Goal: Task Accomplishment & Management: Manage account settings

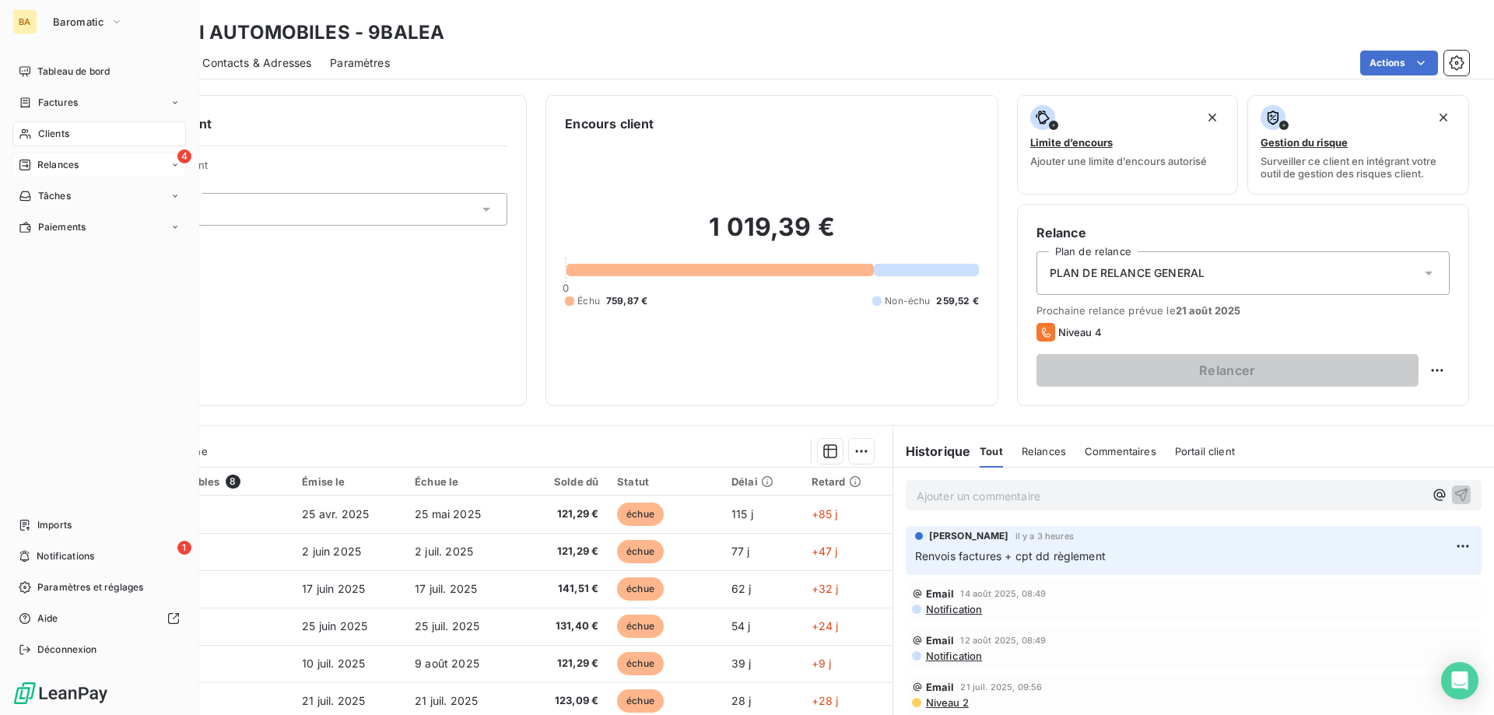
click at [70, 154] on div "4 Relances" at bounding box center [99, 165] width 174 height 25
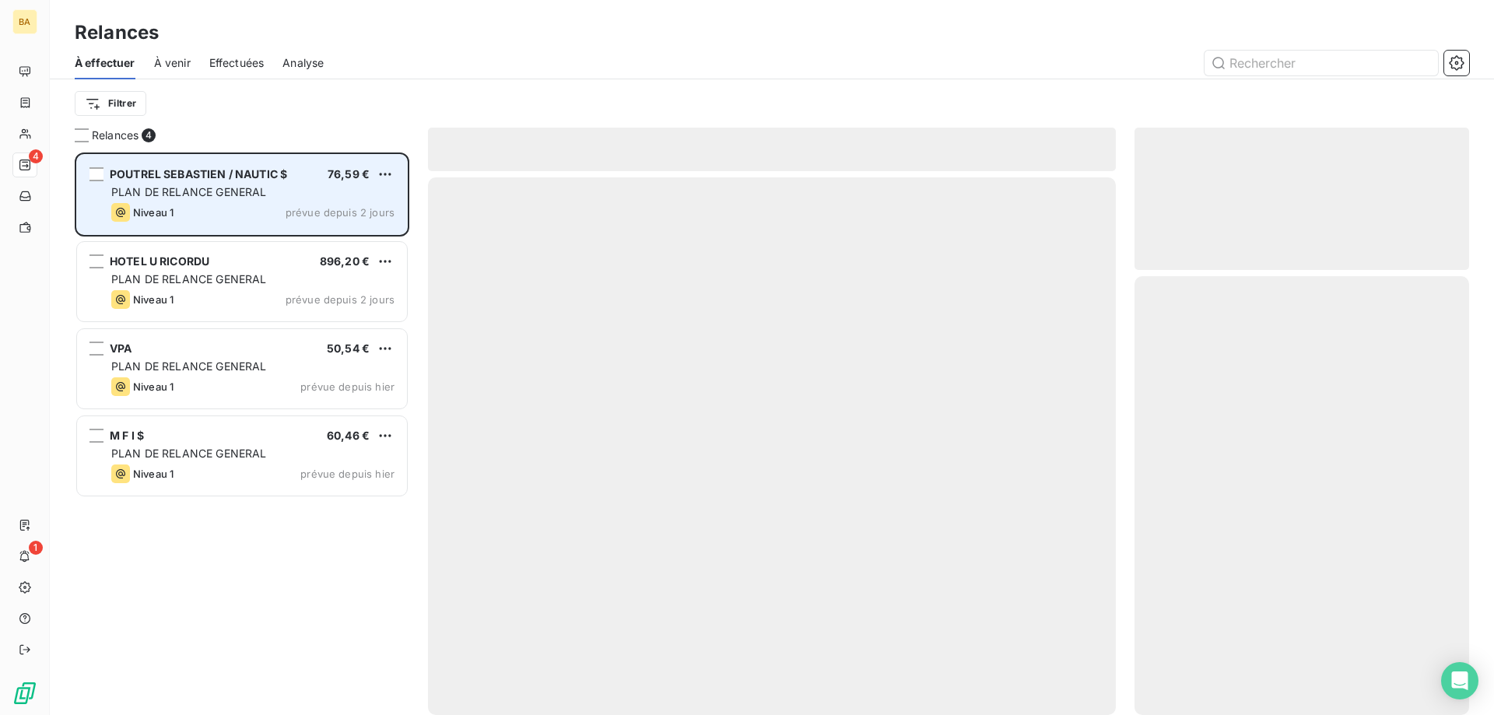
scroll to position [551, 323]
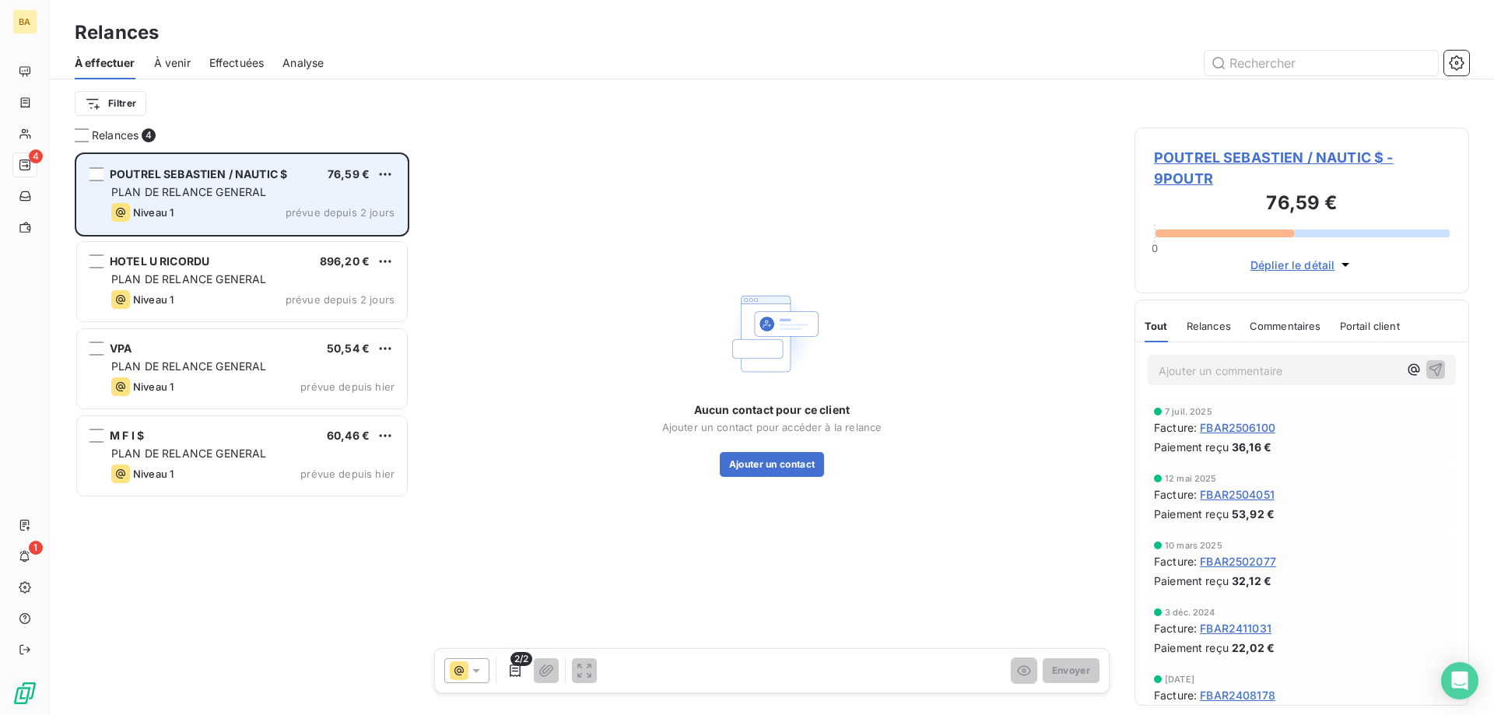
click at [255, 174] on span "POUTREL SEBASTIEN / NAUTIC $" at bounding box center [198, 173] width 177 height 13
click at [391, 173] on html "BA 4 1 Relances À effectuer À venir Effectuées Analyse Filtrer Relances 4 POUTR…" at bounding box center [747, 357] width 1494 height 715
click at [314, 233] on div "Passer cette action" at bounding box center [317, 233] width 139 height 25
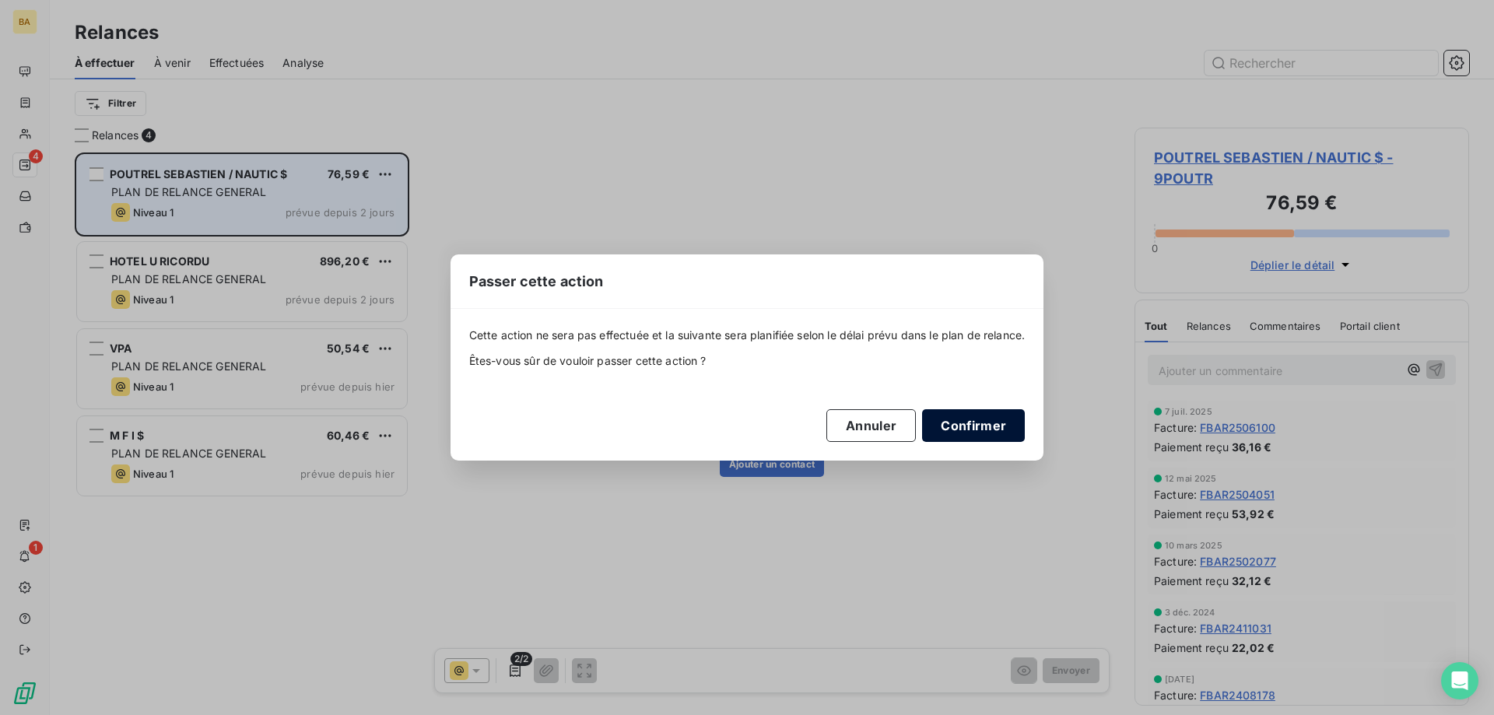
click at [1003, 425] on button "Confirmer" at bounding box center [973, 425] width 103 height 33
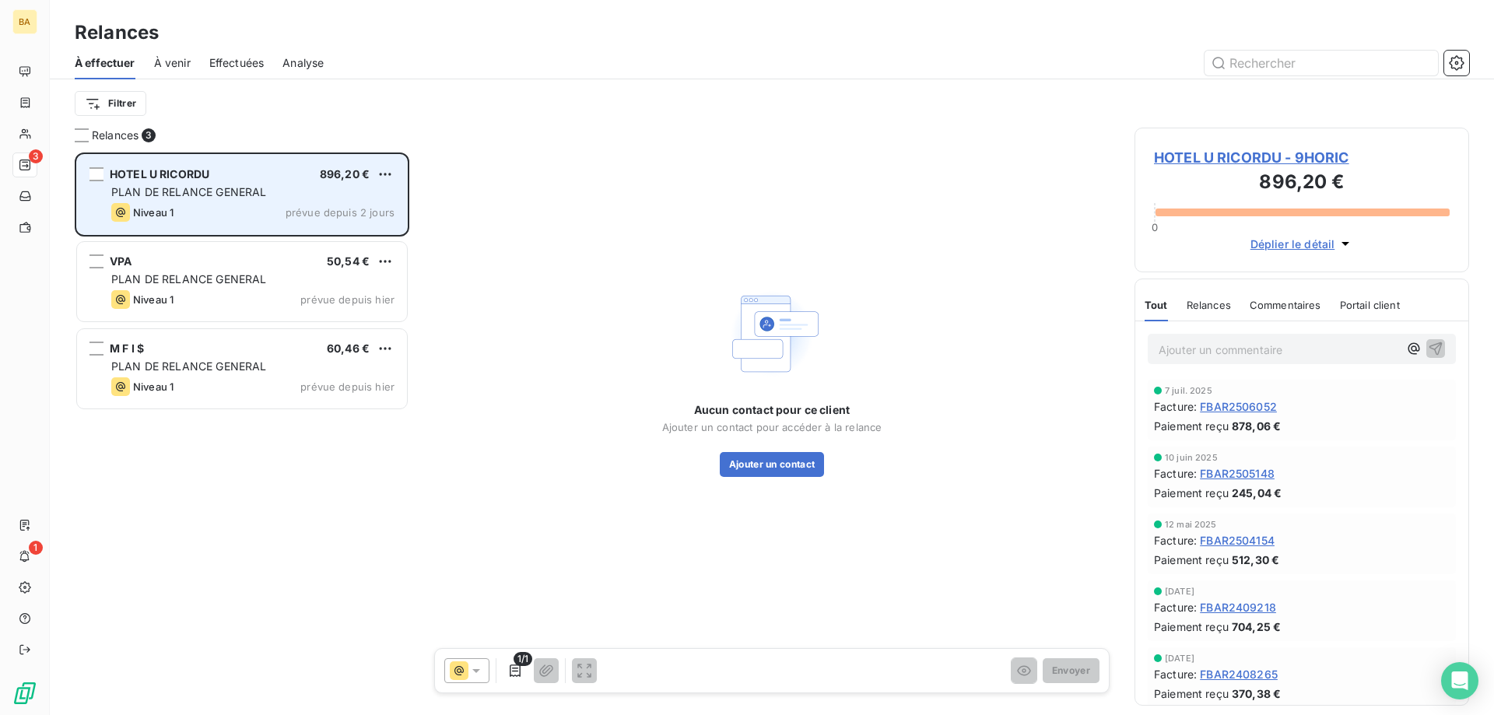
click at [282, 189] on div "PLAN DE RELANCE GENERAL" at bounding box center [252, 192] width 283 height 16
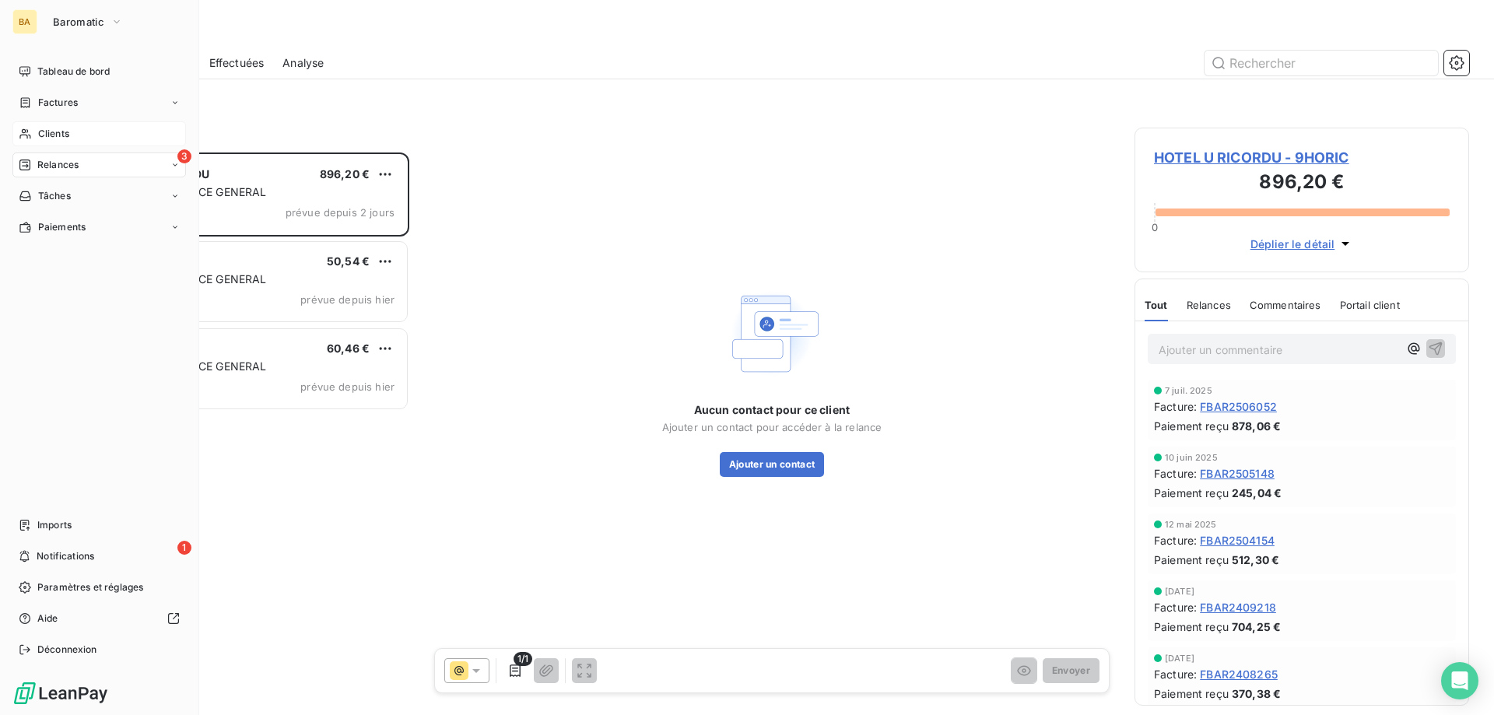
click at [56, 132] on span "Clients" at bounding box center [53, 134] width 31 height 14
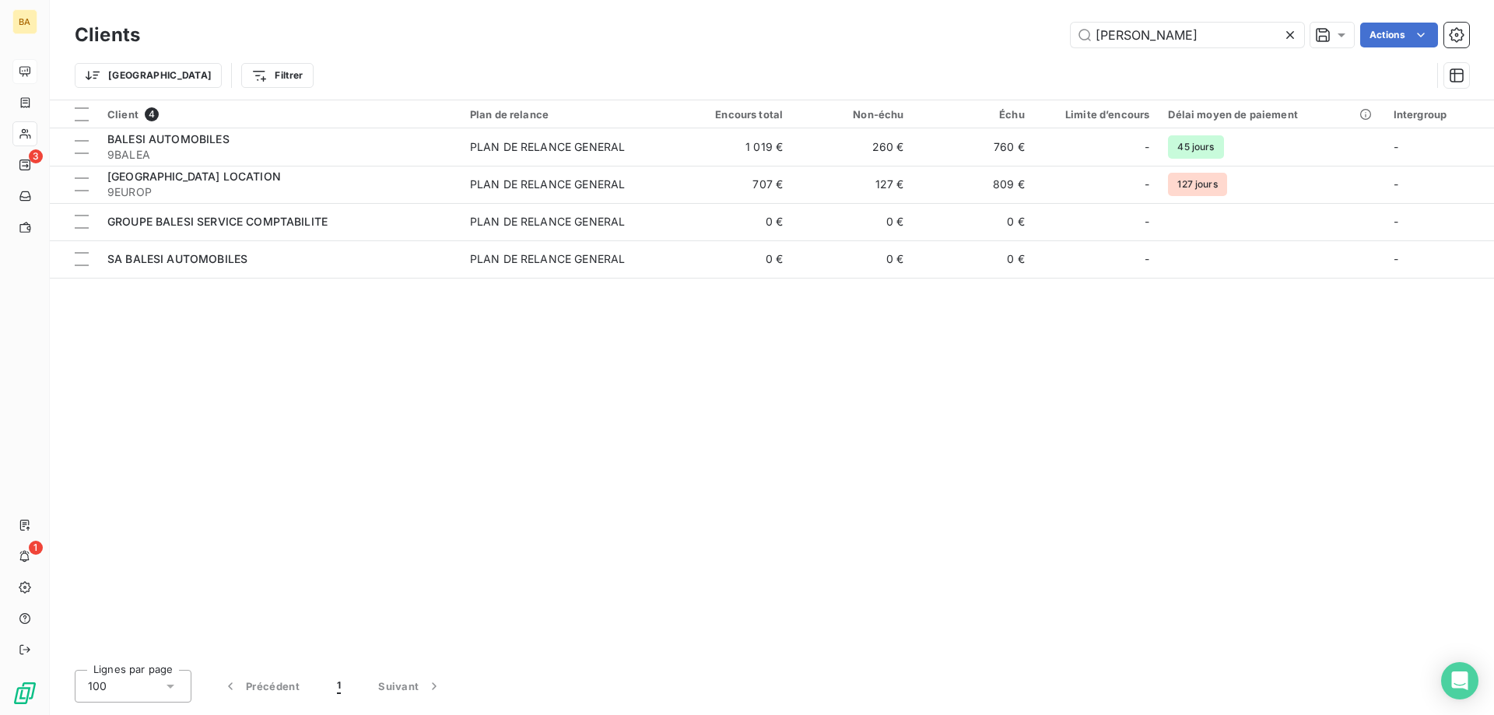
drag, startPoint x: 1165, startPoint y: 39, endPoint x: 27, endPoint y: 65, distance: 1137.9
click at [171, 55] on div "Clients [PERSON_NAME] Actions Trier Filtrer" at bounding box center [772, 59] width 1394 height 81
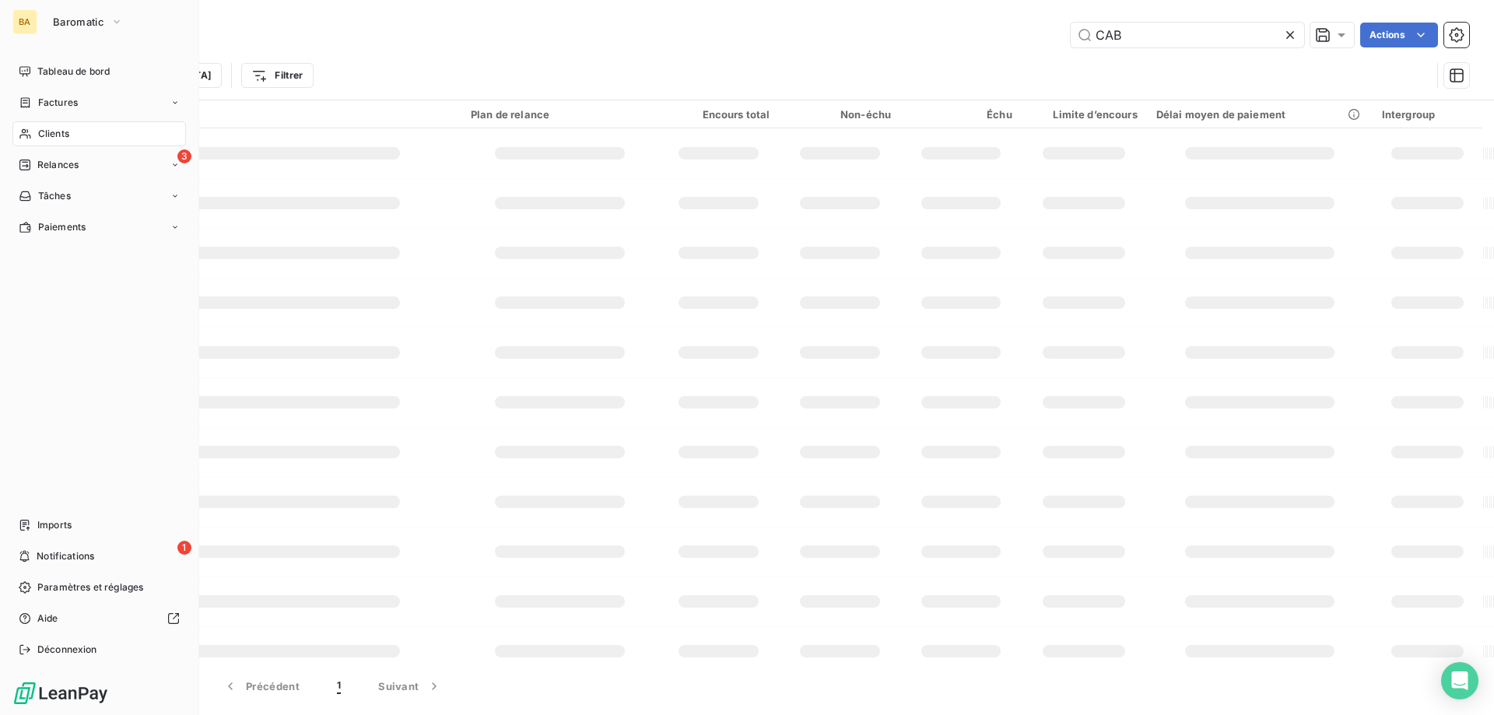
type input "CAB"
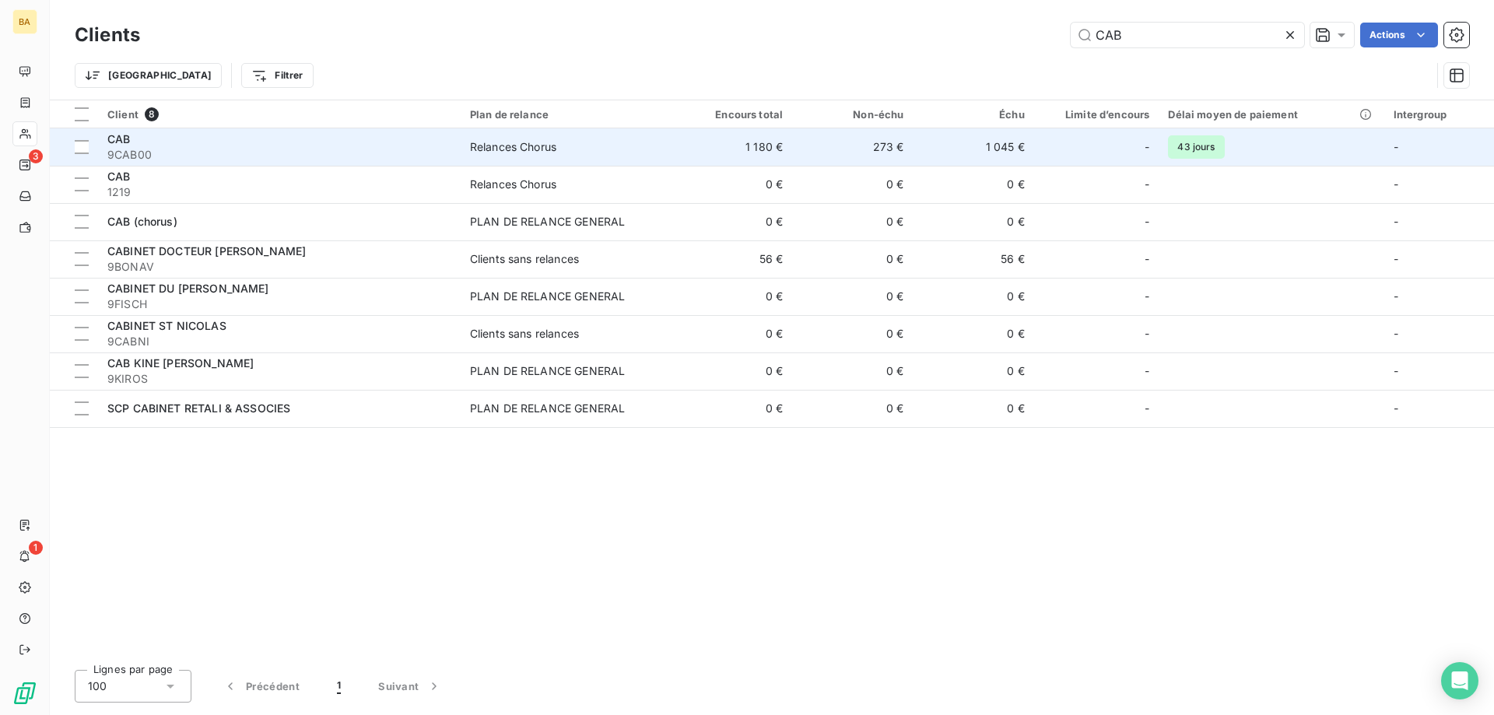
click at [699, 153] on td "1 180 €" at bounding box center [732, 146] width 121 height 37
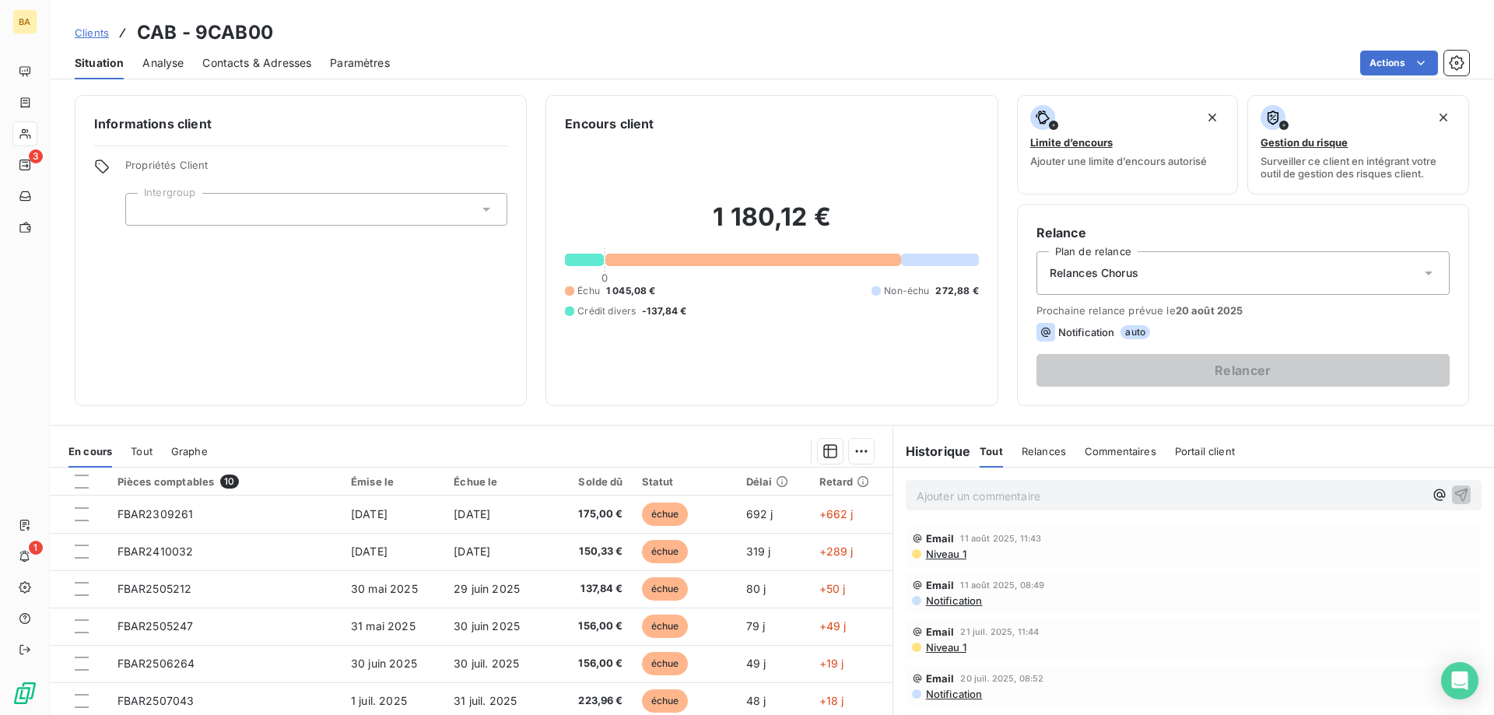
click at [949, 498] on p "Ajouter un commentaire ﻿" at bounding box center [1170, 495] width 507 height 19
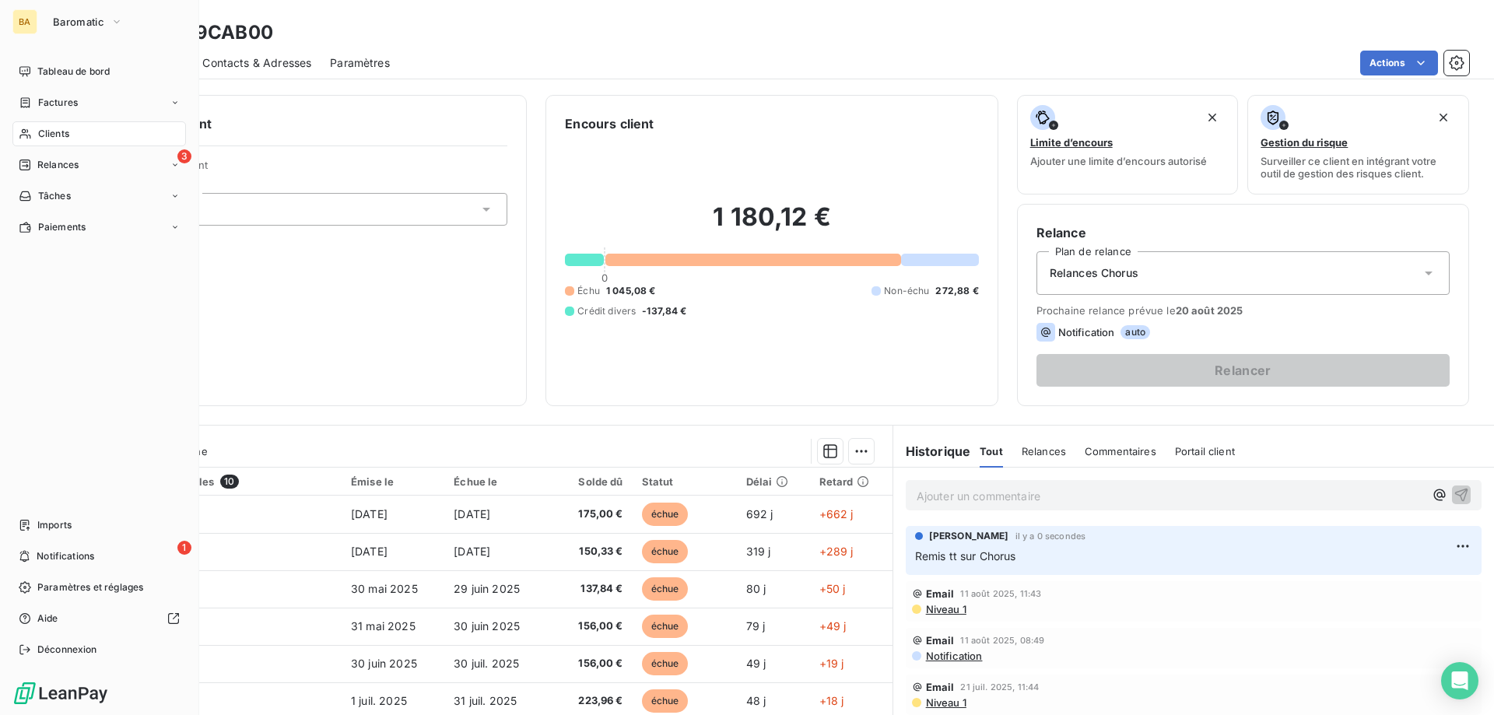
click at [57, 132] on span "Clients" at bounding box center [53, 134] width 31 height 14
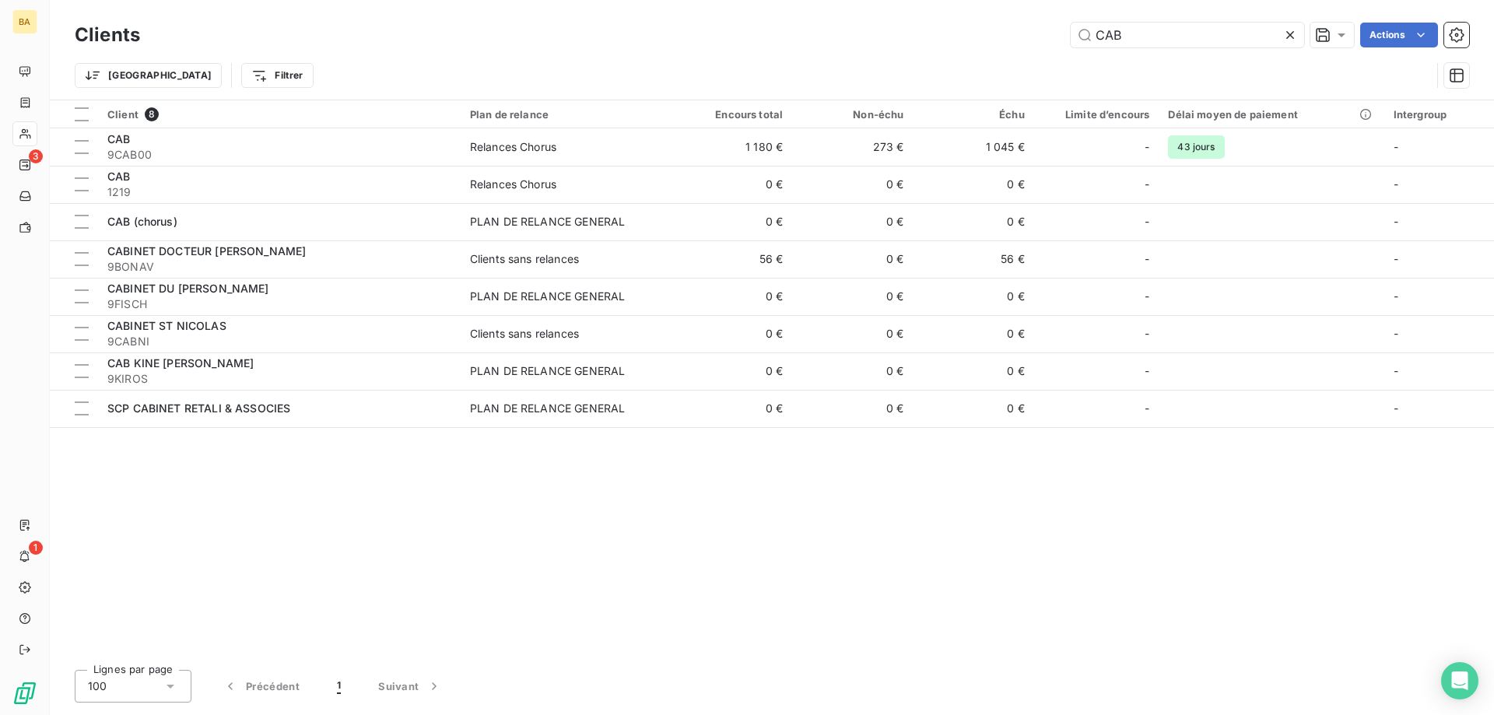
drag, startPoint x: 1148, startPoint y: 41, endPoint x: 543, endPoint y: 92, distance: 606.7
click at [551, 93] on div "Clients CAB Actions Trier Filtrer" at bounding box center [772, 59] width 1394 height 81
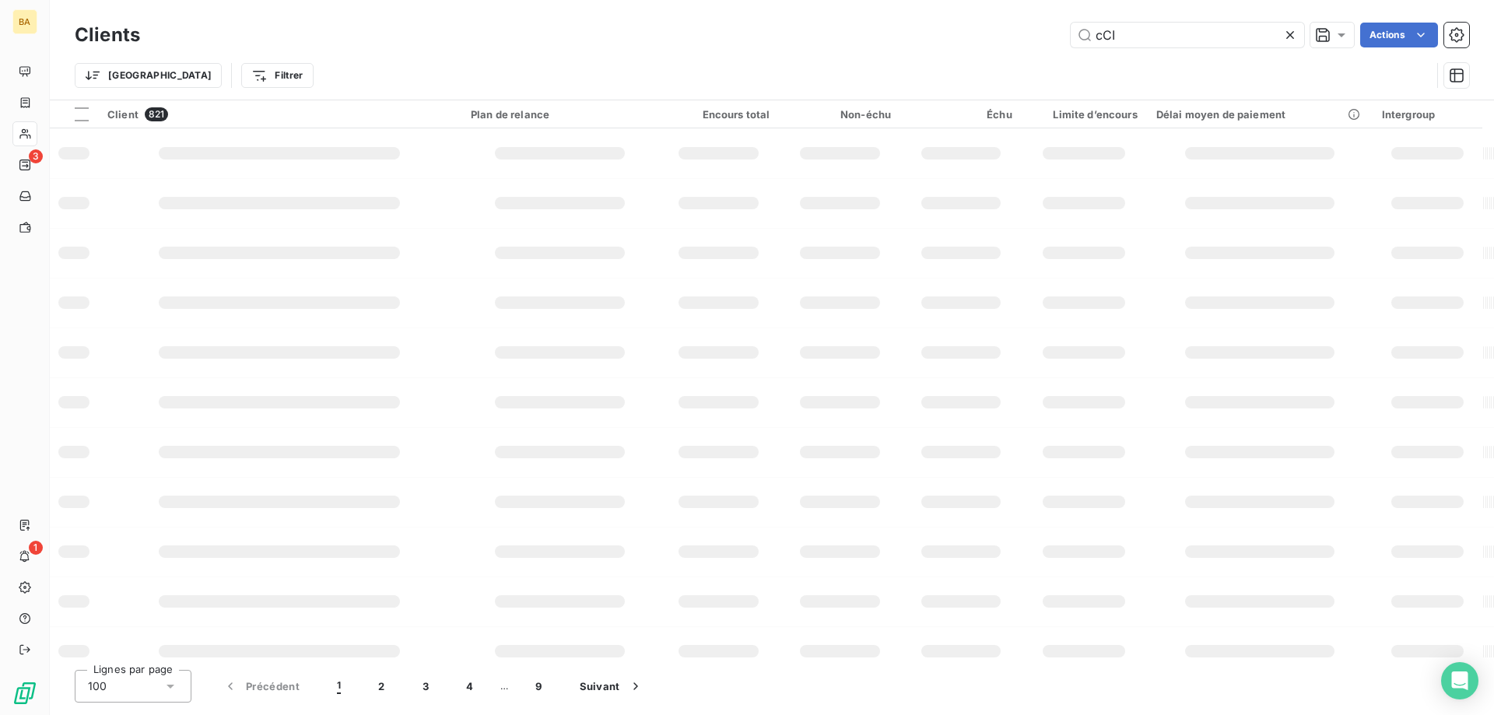
type input "cCI"
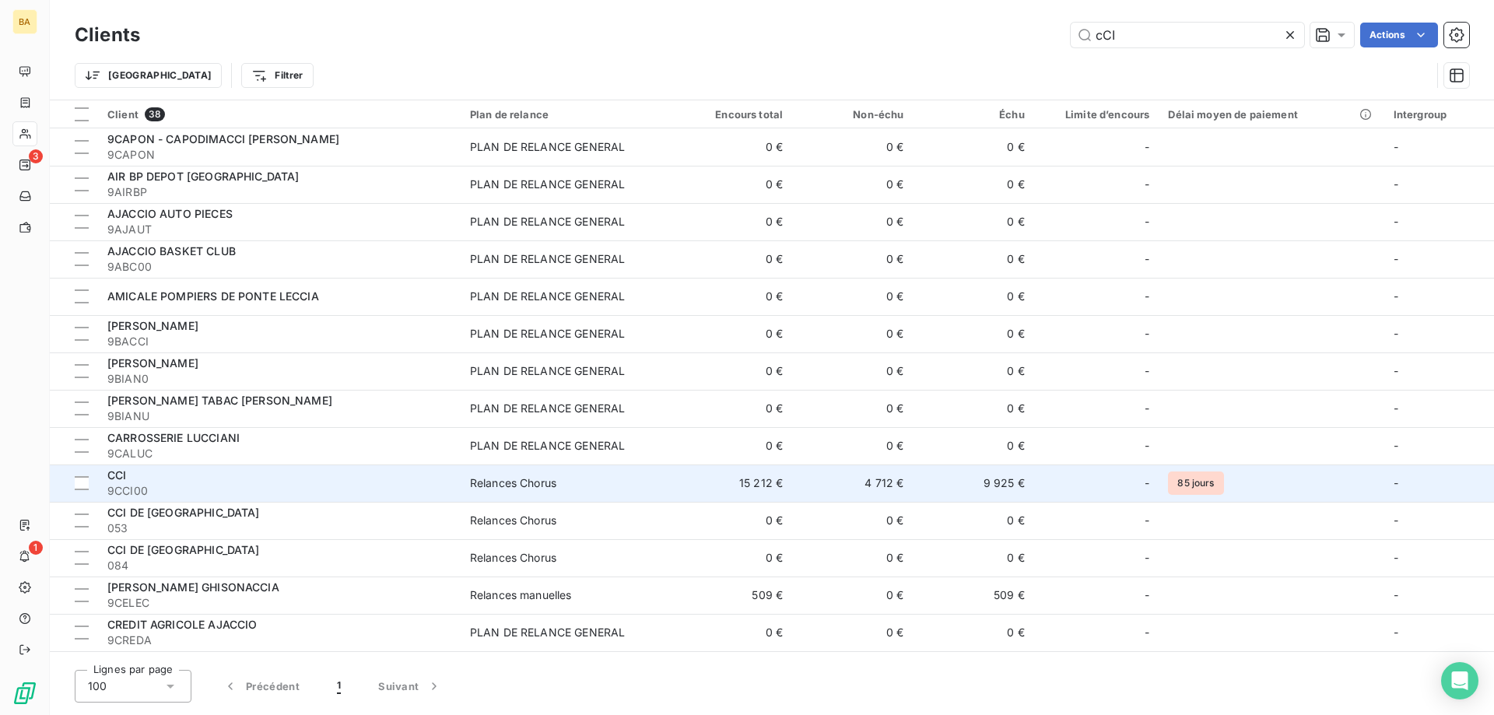
click at [731, 482] on td "15 212 €" at bounding box center [732, 483] width 121 height 37
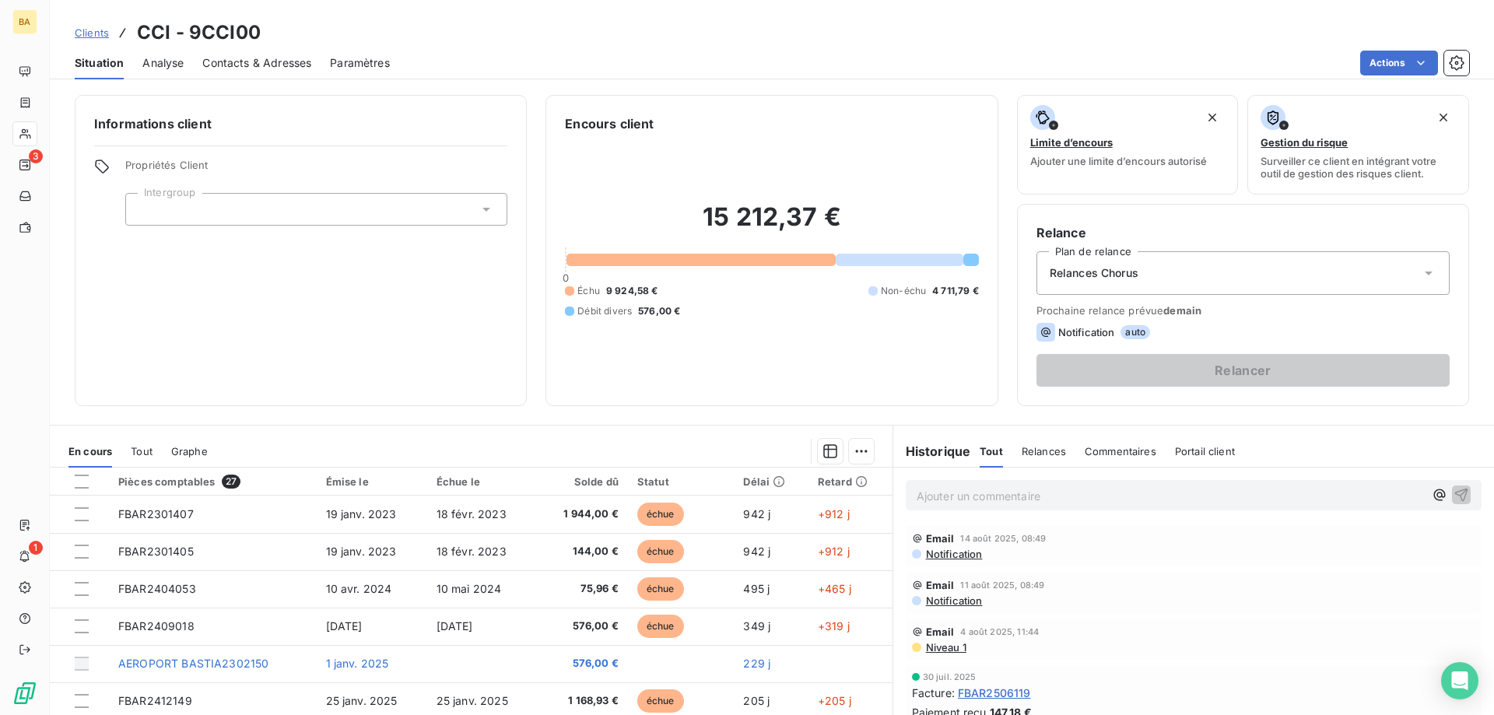
click at [982, 497] on p "Ajouter un commentaire ﻿" at bounding box center [1170, 495] width 507 height 19
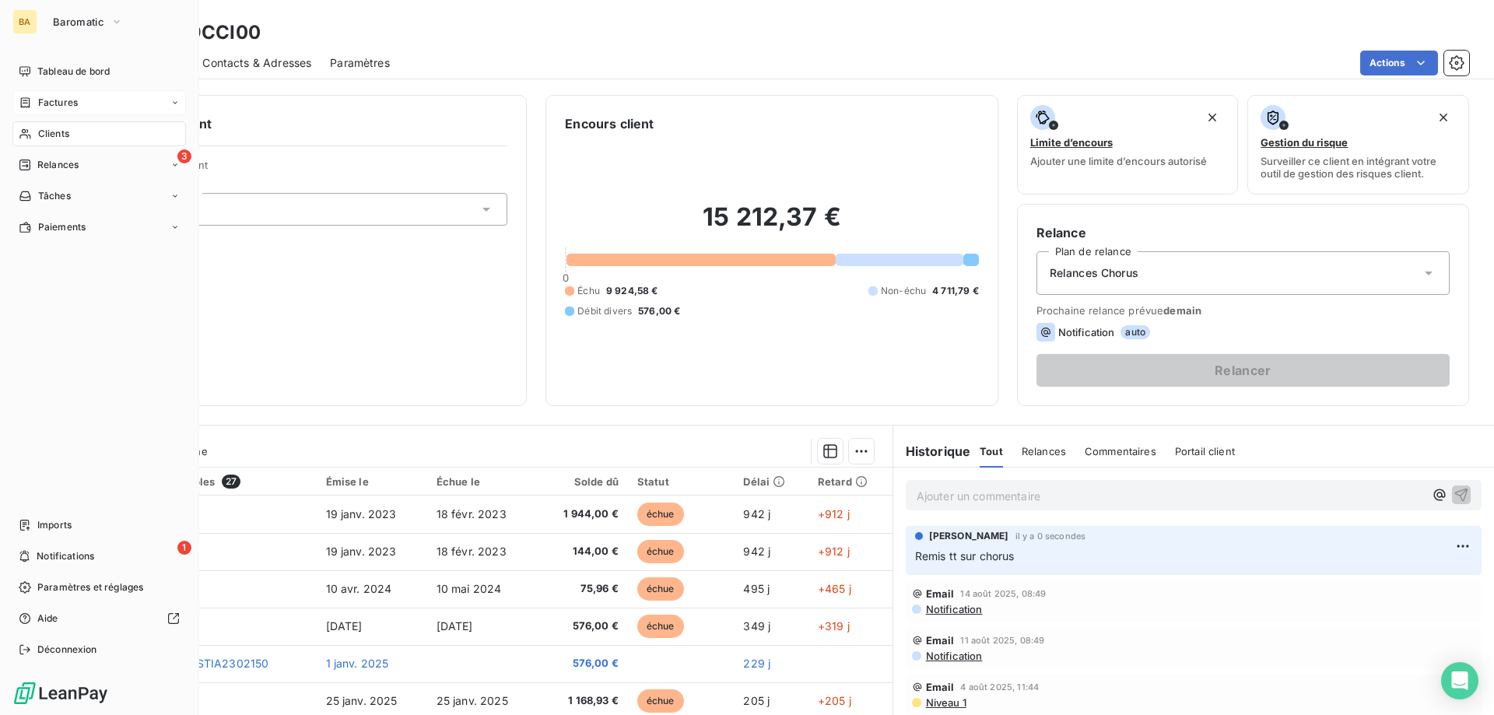
click at [100, 105] on div "Factures" at bounding box center [99, 102] width 174 height 25
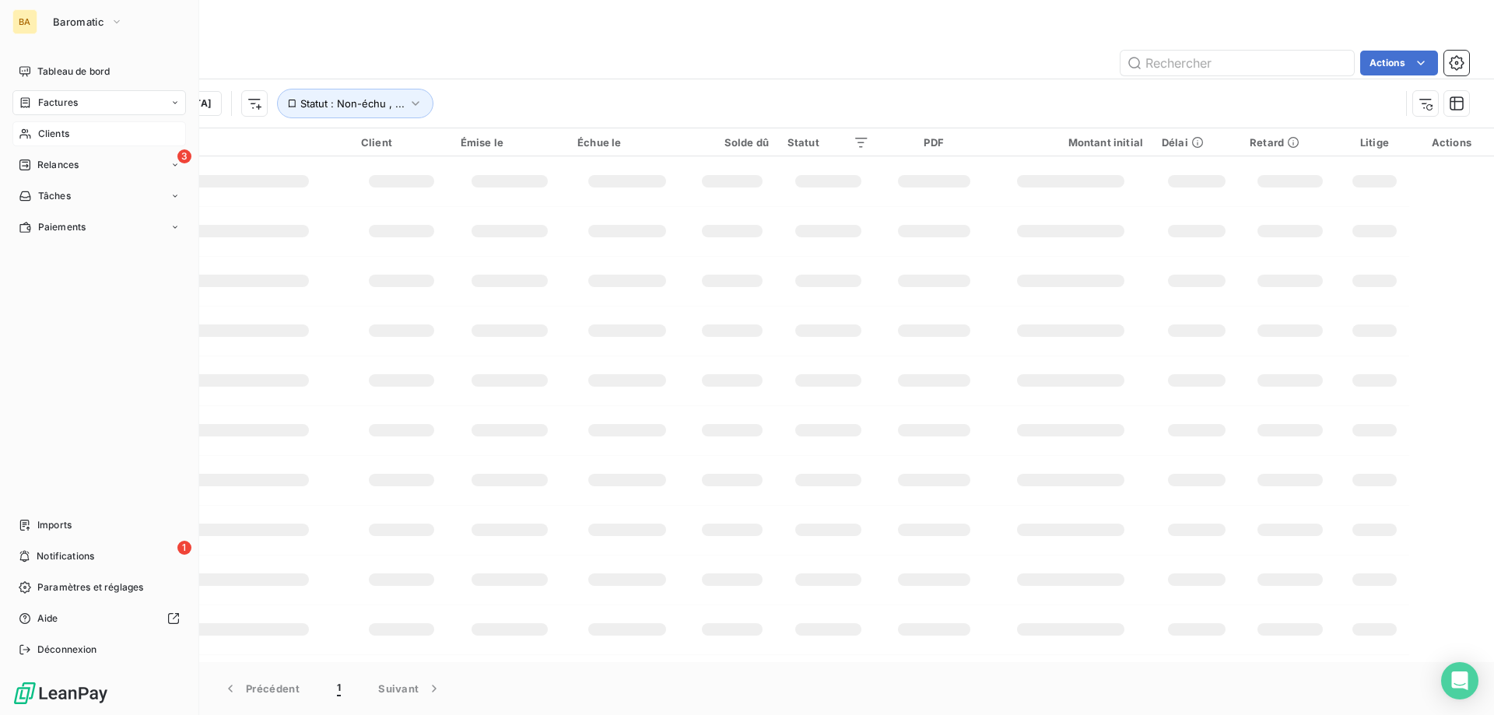
click at [62, 135] on span "Clients" at bounding box center [53, 134] width 31 height 14
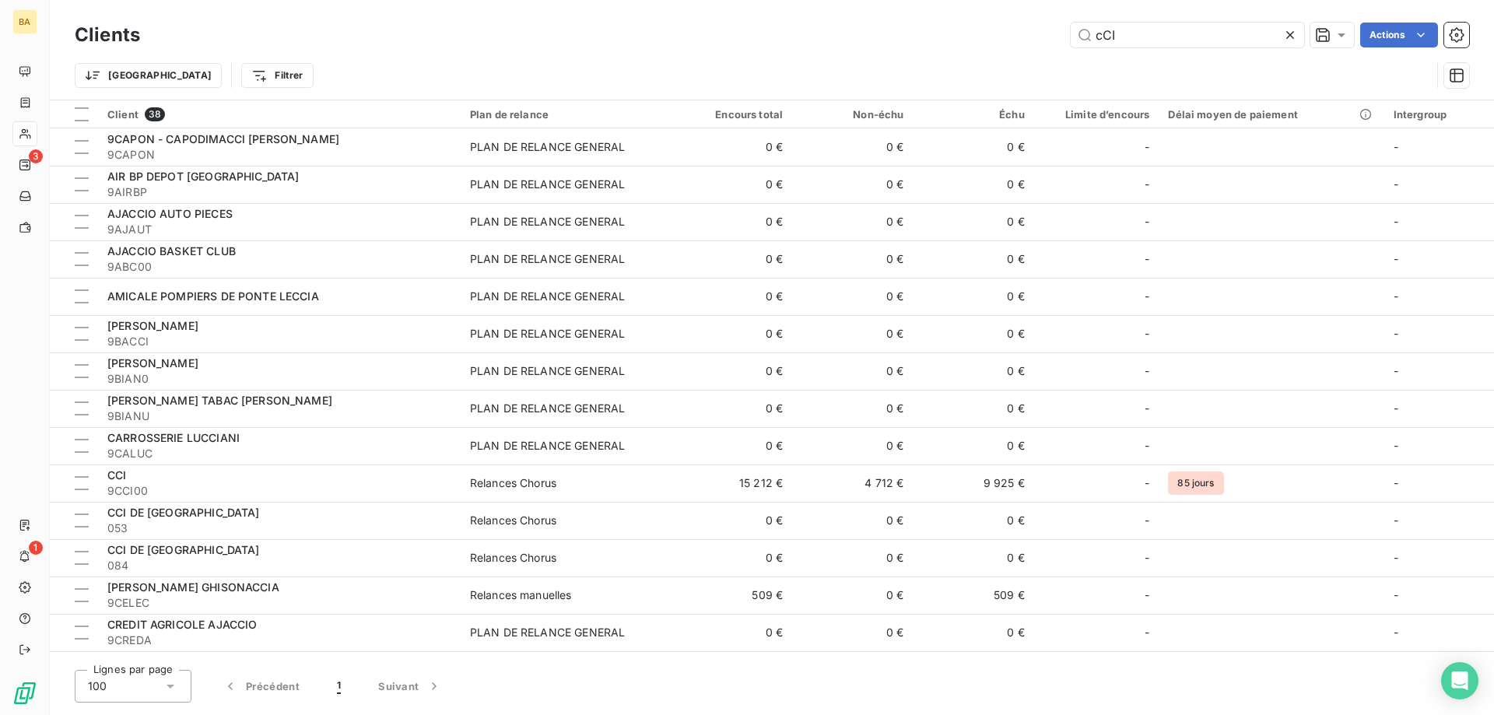
drag, startPoint x: 1123, startPoint y: 35, endPoint x: 0, endPoint y: 22, distance: 1122.9
click at [258, 36] on div "cCI Actions" at bounding box center [814, 35] width 1310 height 25
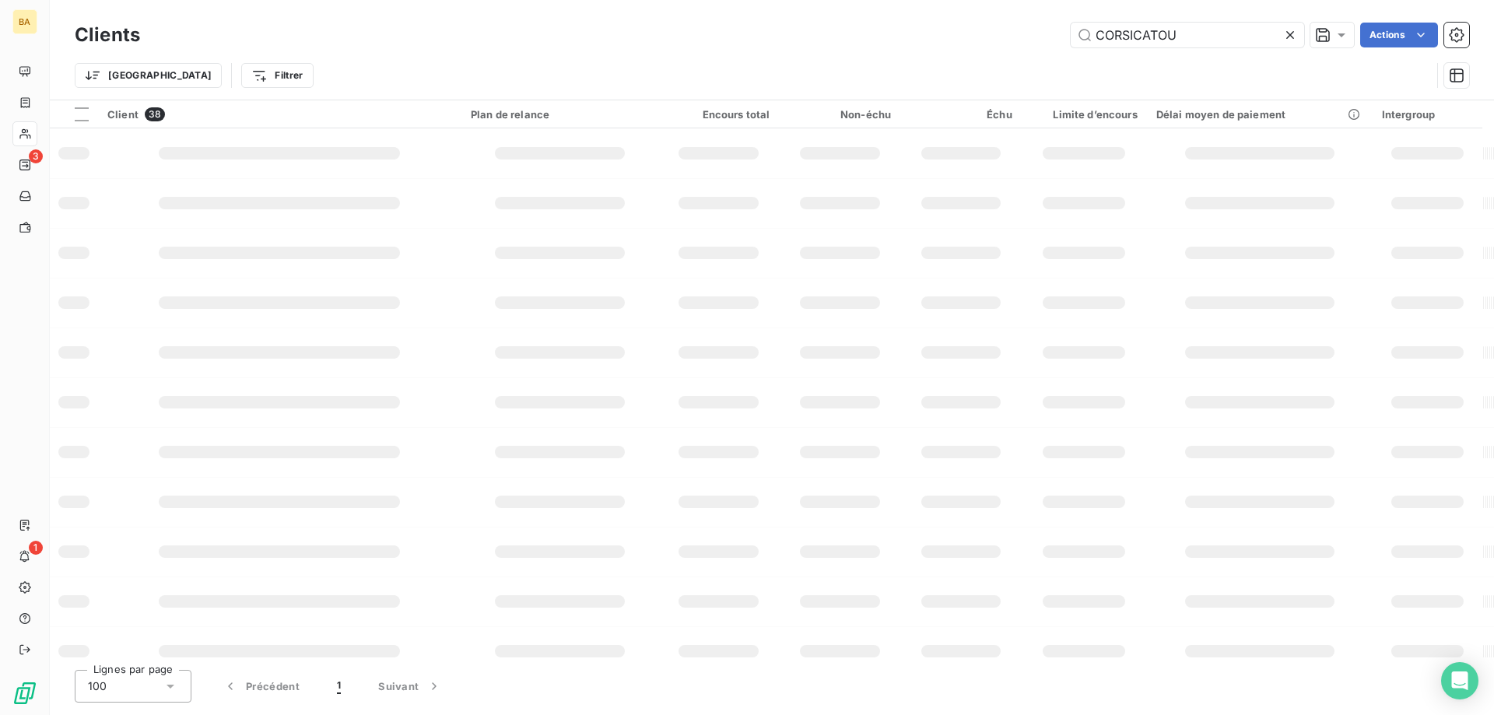
type input "CORSICATOU"
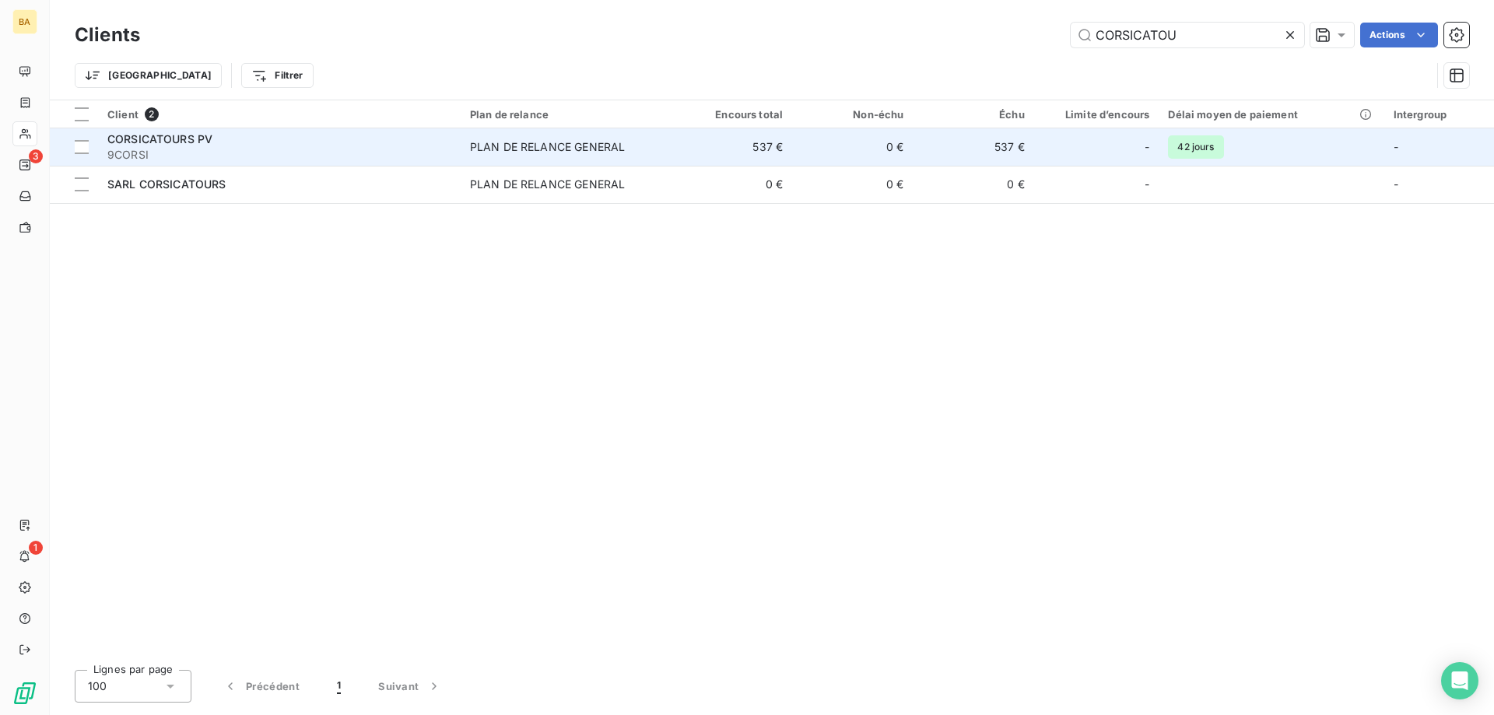
click at [530, 144] on div "PLAN DE RELANCE GENERAL" at bounding box center [547, 147] width 155 height 16
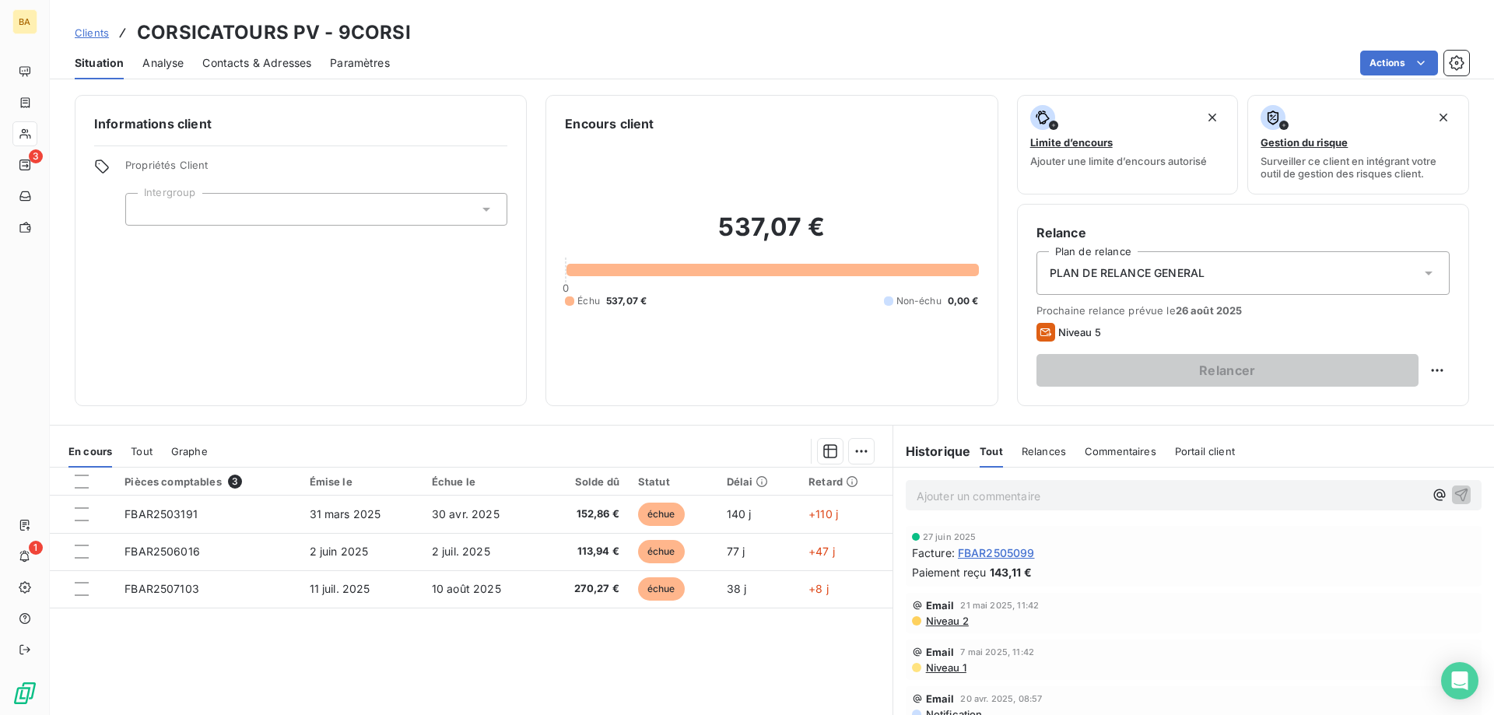
click at [1026, 496] on p "Ajouter un commentaire ﻿" at bounding box center [1170, 495] width 507 height 19
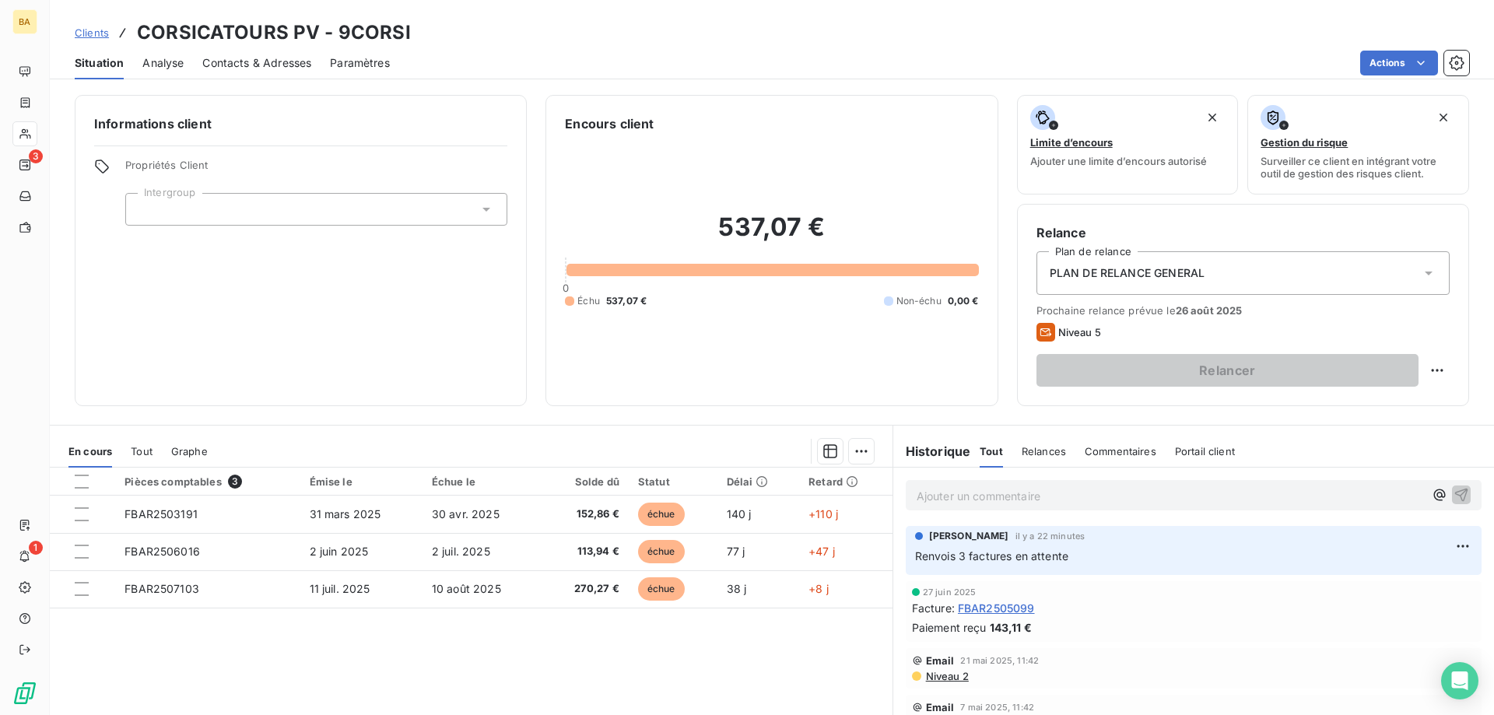
click at [90, 35] on span "Clients" at bounding box center [92, 32] width 34 height 12
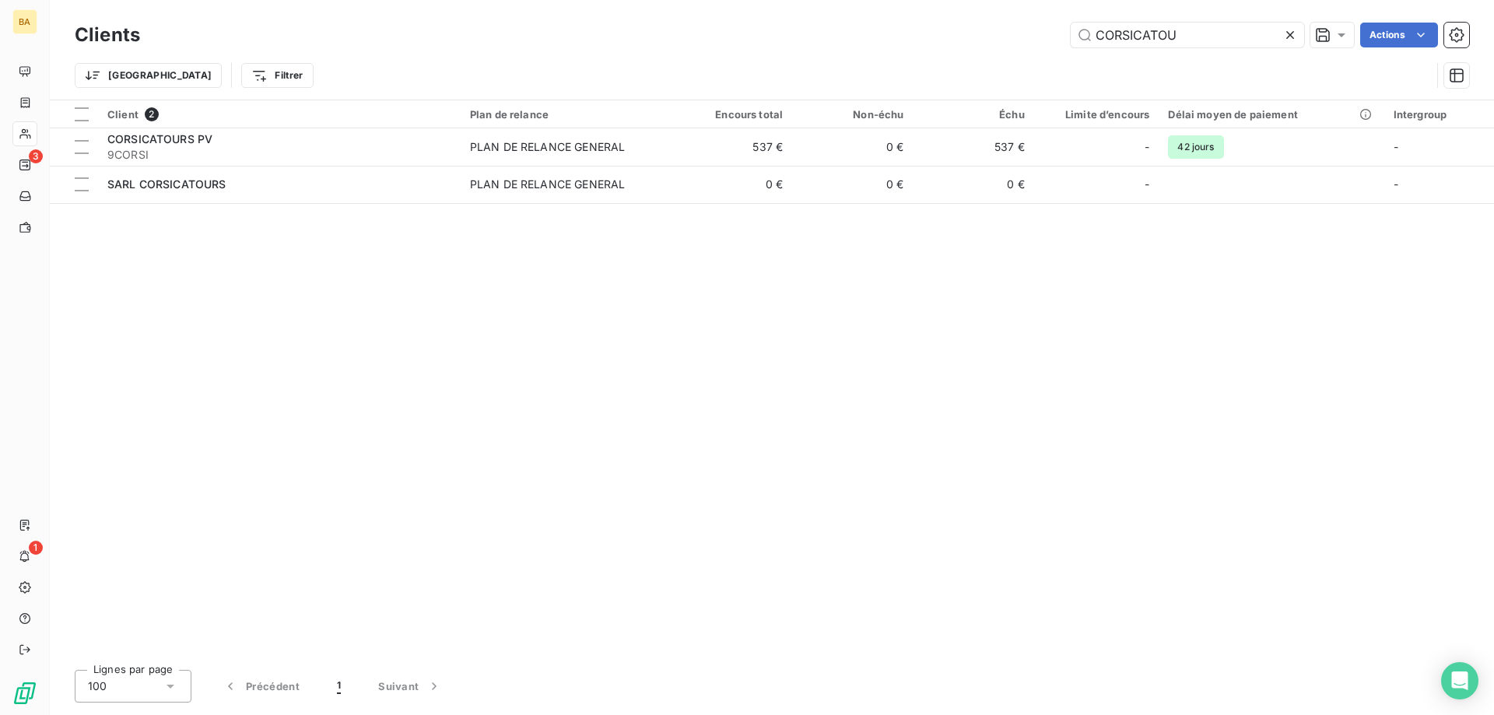
drag, startPoint x: 1184, startPoint y: 34, endPoint x: 468, endPoint y: 72, distance: 716.9
click at [535, 86] on div "Clients CORSICATOU Actions Trier Filtrer" at bounding box center [772, 59] width 1394 height 81
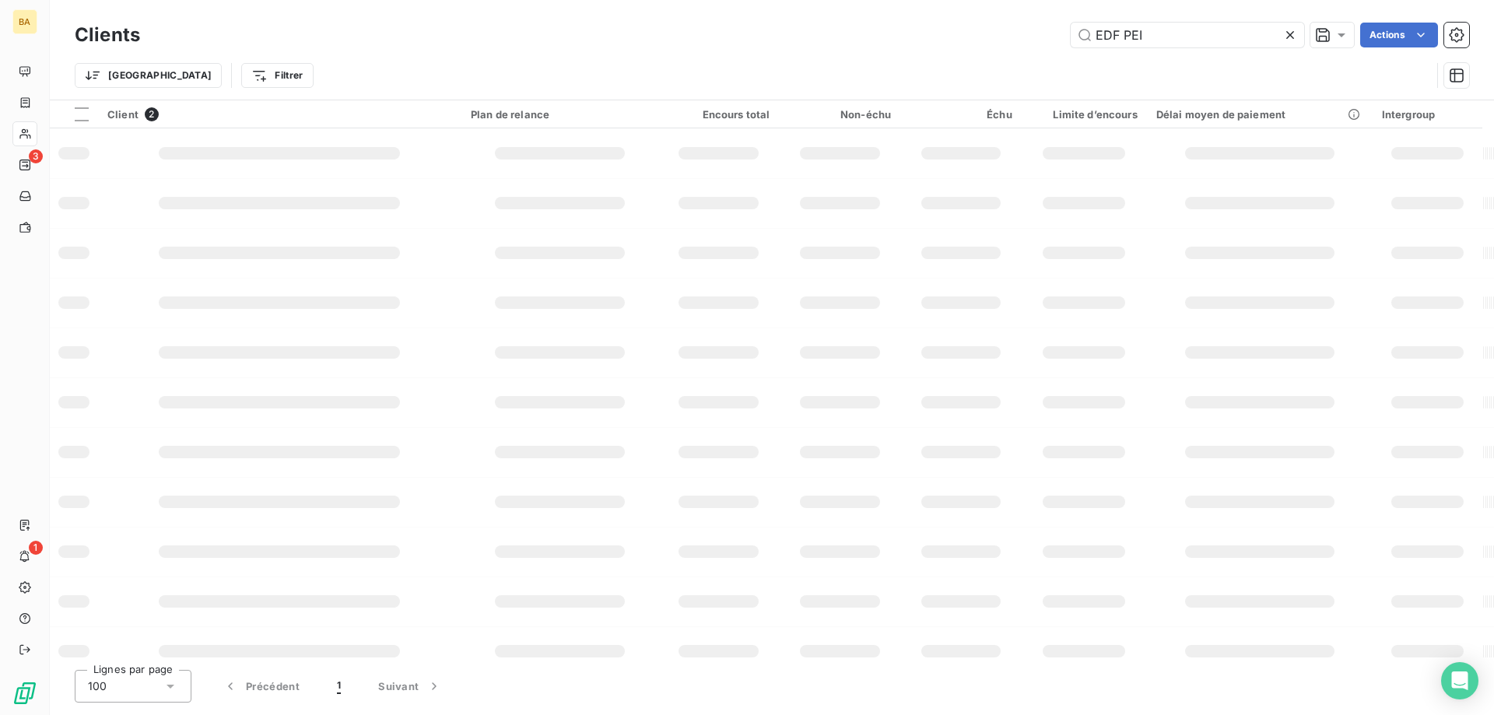
type input "EDF PEI"
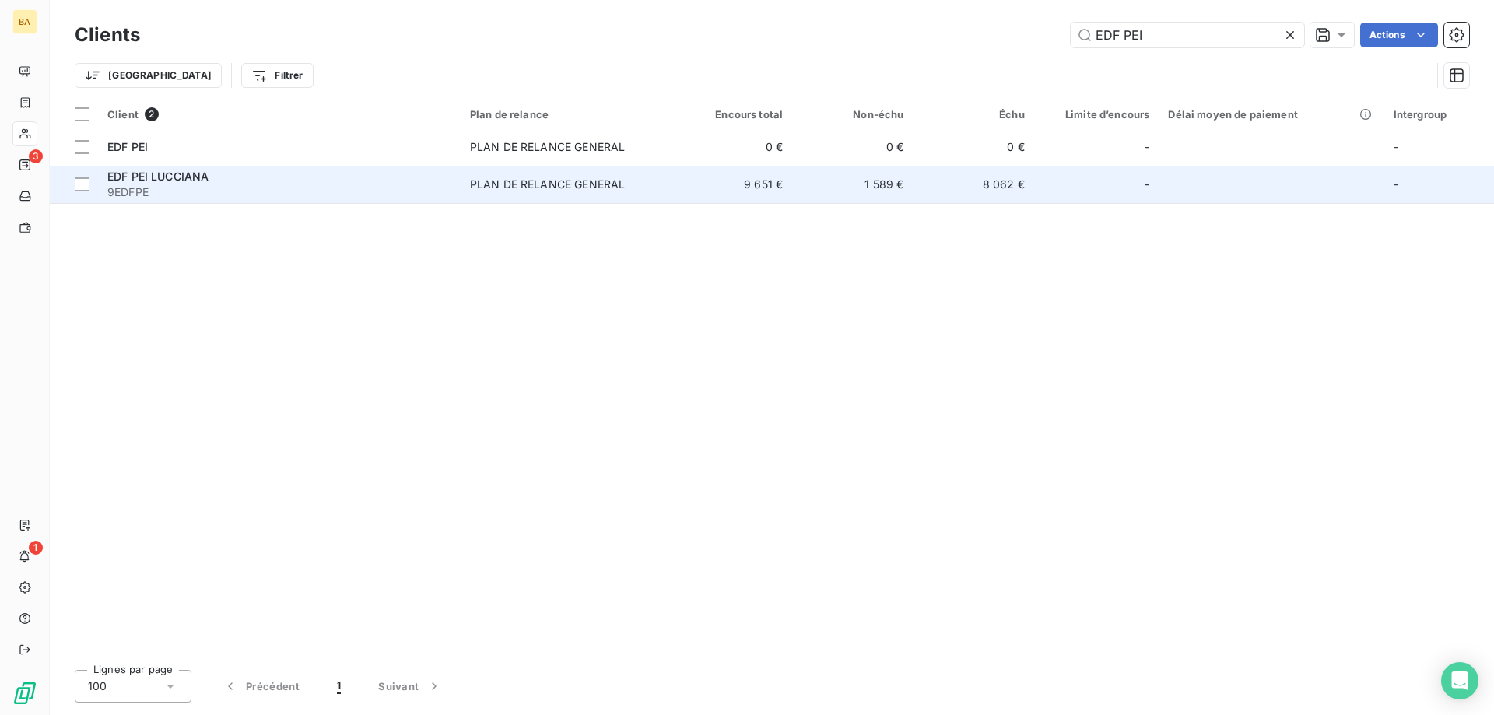
click at [647, 184] on span "PLAN DE RELANCE GENERAL" at bounding box center [566, 185] width 192 height 16
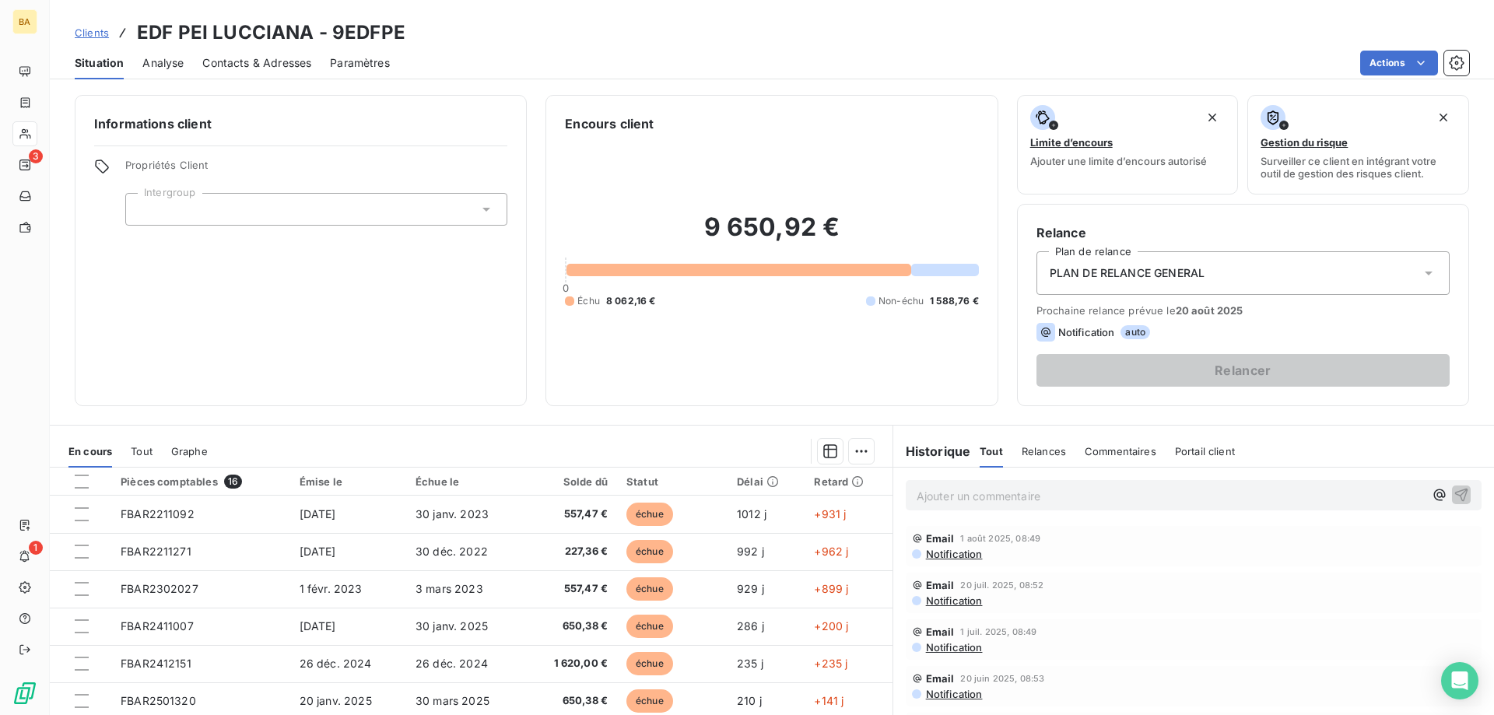
click at [1043, 489] on p "Ajouter un commentaire ﻿" at bounding box center [1170, 495] width 507 height 19
